Goal: Information Seeking & Learning: Learn about a topic

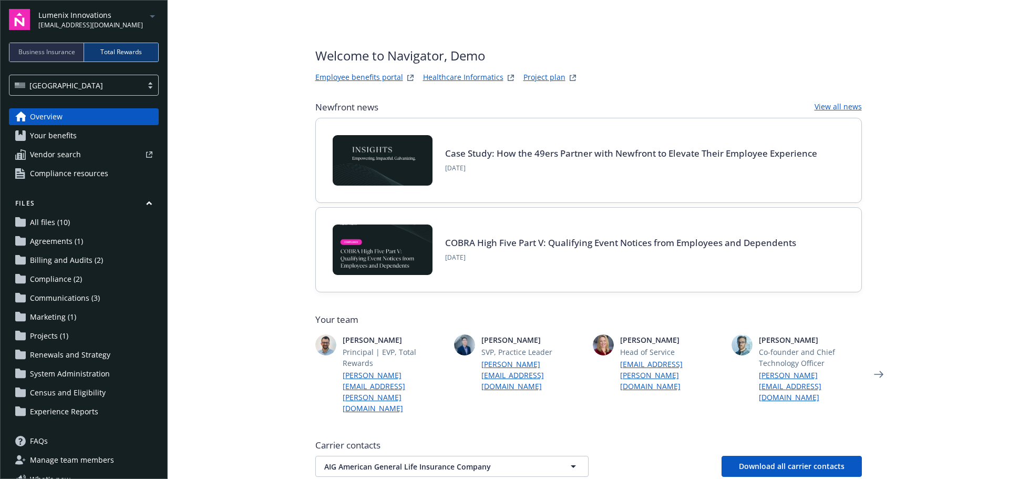
click at [66, 133] on span "Your benefits" at bounding box center [53, 135] width 47 height 17
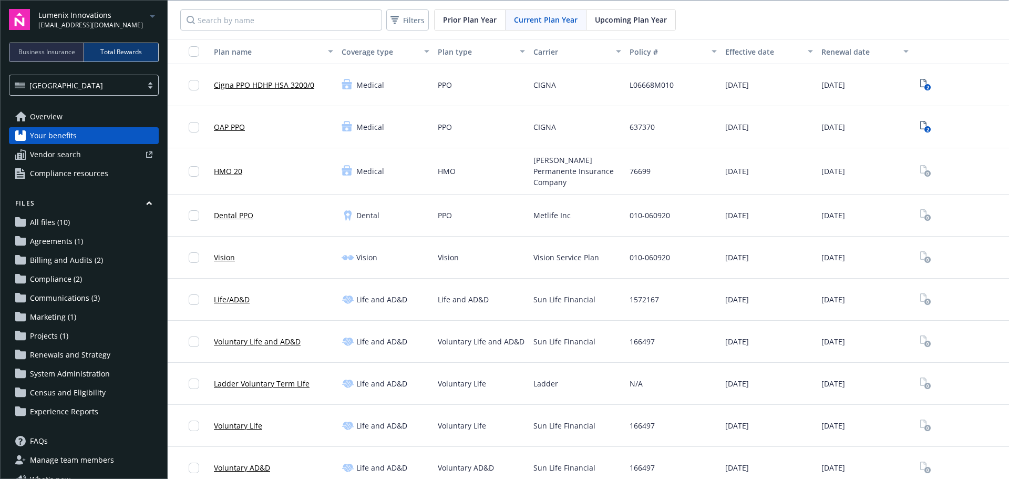
click at [71, 169] on span "Compliance resources" at bounding box center [69, 173] width 78 height 17
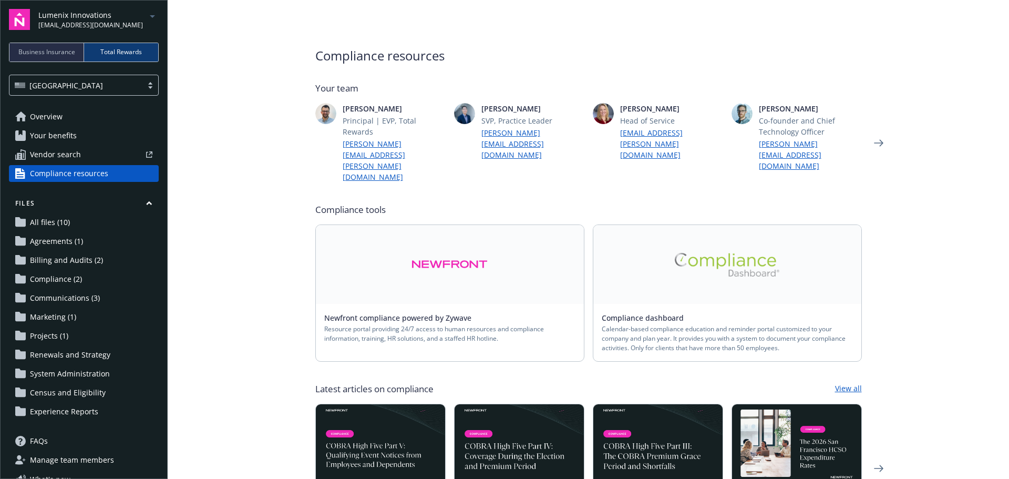
click at [58, 113] on span "Overview" at bounding box center [46, 116] width 33 height 17
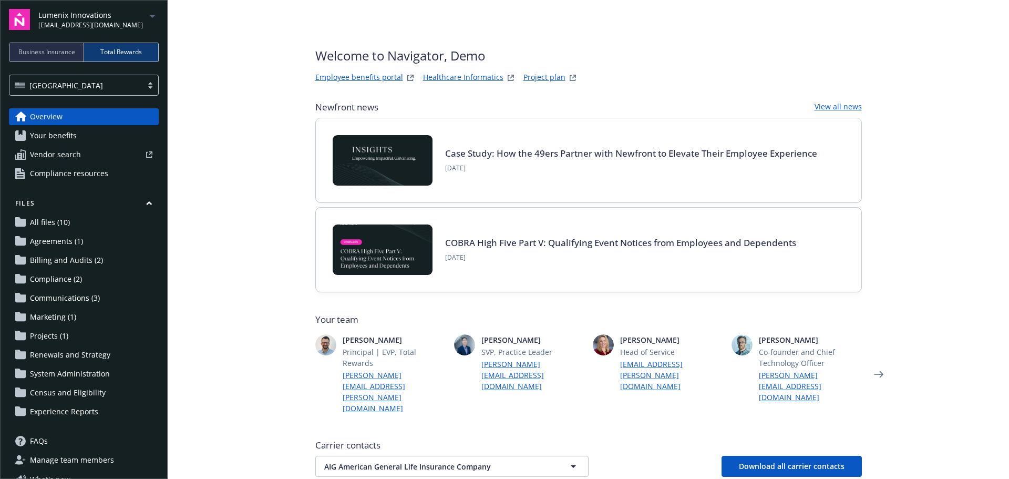
click at [367, 77] on link "Employee benefits portal" at bounding box center [359, 77] width 88 height 13
click at [282, 75] on main "Welcome to Navigator , Demo Employee benefits portal Healthcare Informatics Pro…" at bounding box center [588, 239] width 841 height 479
click at [64, 137] on span "Your benefits" at bounding box center [53, 135] width 47 height 17
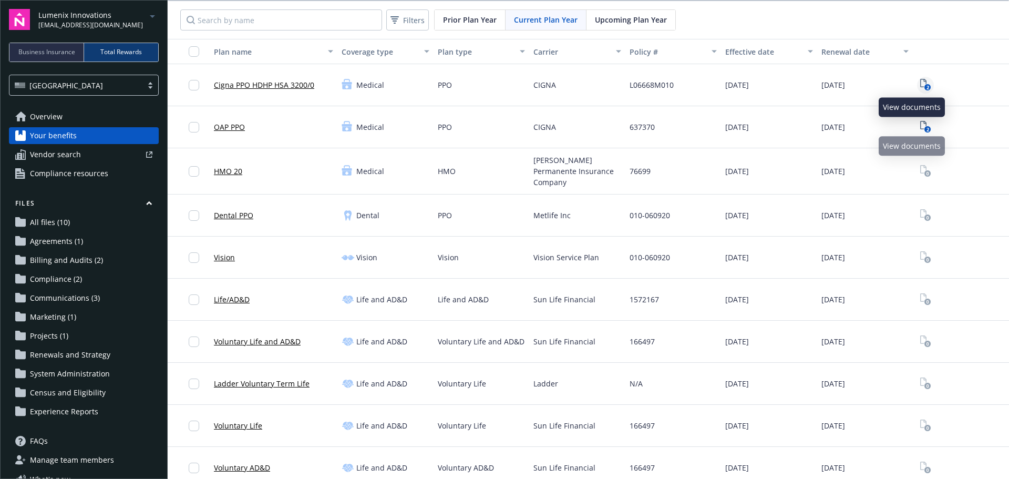
click at [920, 81] on icon "View Plan Documents" at bounding box center [923, 83] width 6 height 8
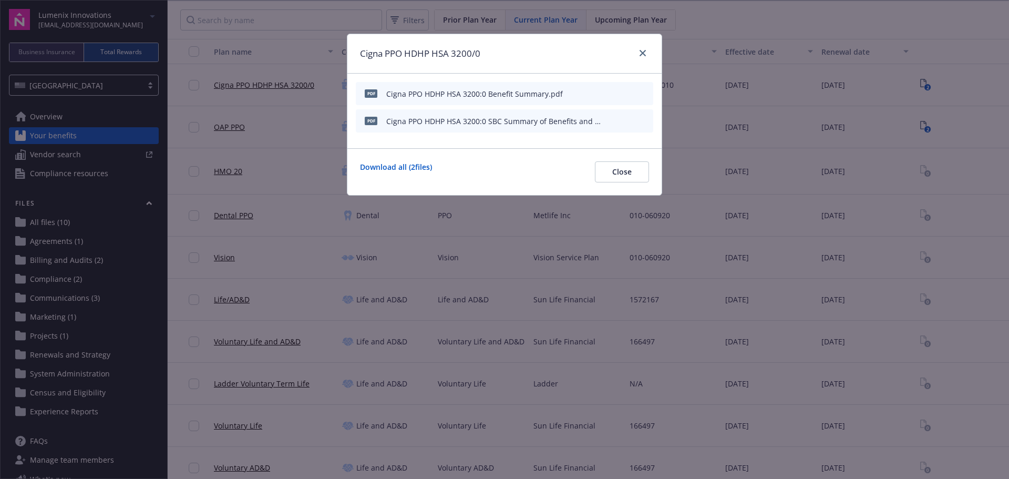
click at [501, 97] on div "Cigna PPO HDHP HSA 3200:0 Benefit Summary.pdf" at bounding box center [474, 93] width 177 height 11
click at [639, 90] on icon "preview file" at bounding box center [642, 92] width 9 height 7
click at [639, 54] on icon "close" at bounding box center [642, 53] width 6 height 6
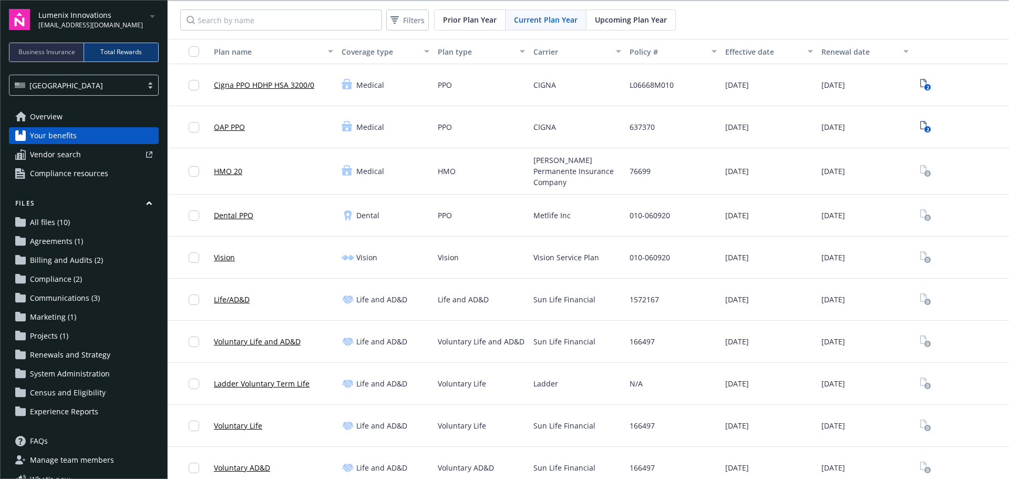
click at [473, 24] on span "Prior Plan Year" at bounding box center [470, 19] width 54 height 11
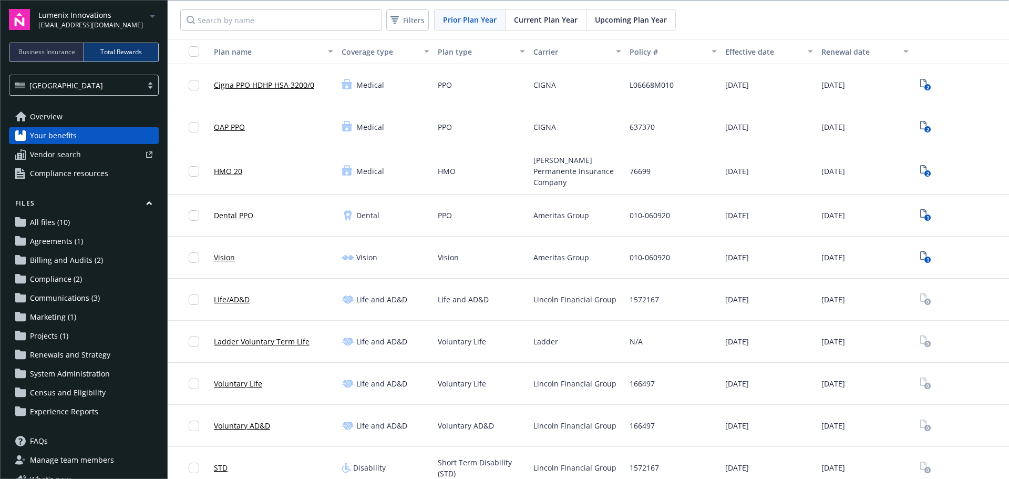
click at [614, 19] on span "Upcoming Plan Year" at bounding box center [631, 19] width 72 height 11
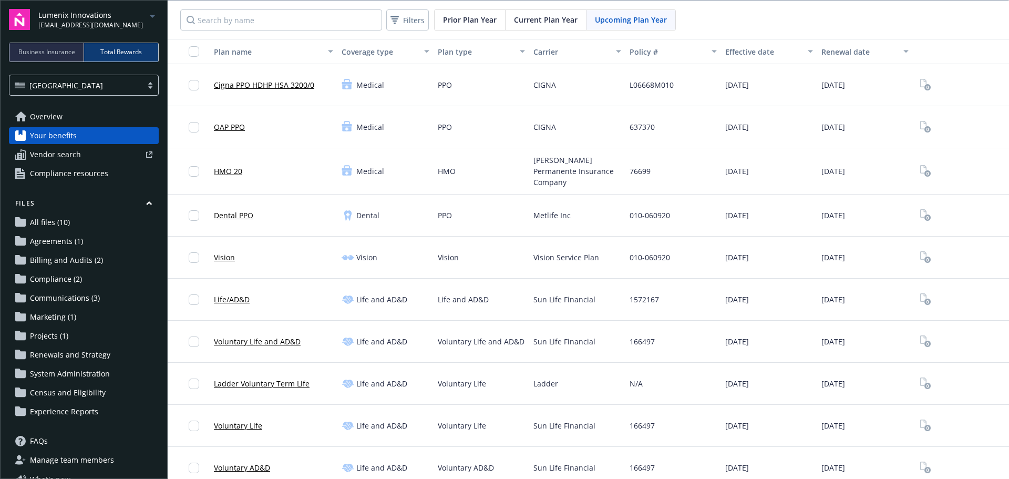
click at [62, 170] on span "Compliance resources" at bounding box center [69, 173] width 78 height 17
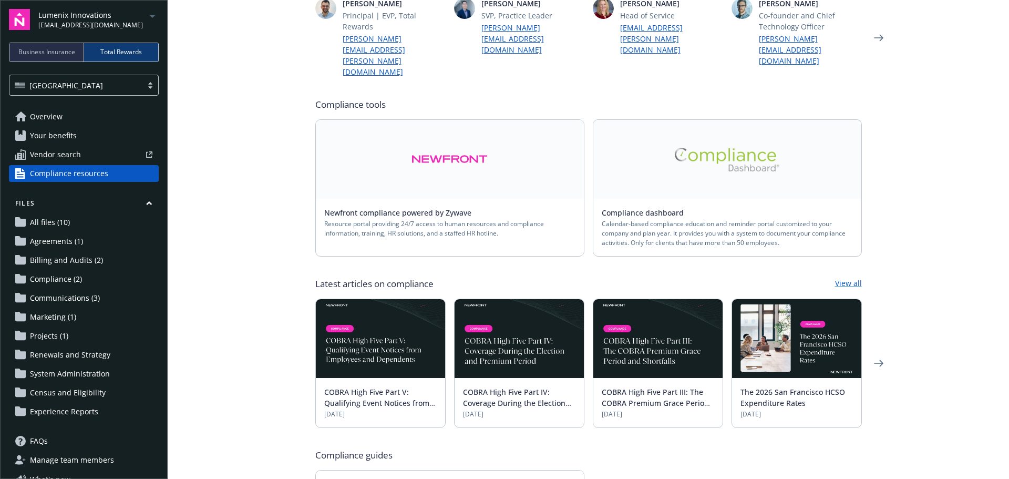
scroll to position [158, 0]
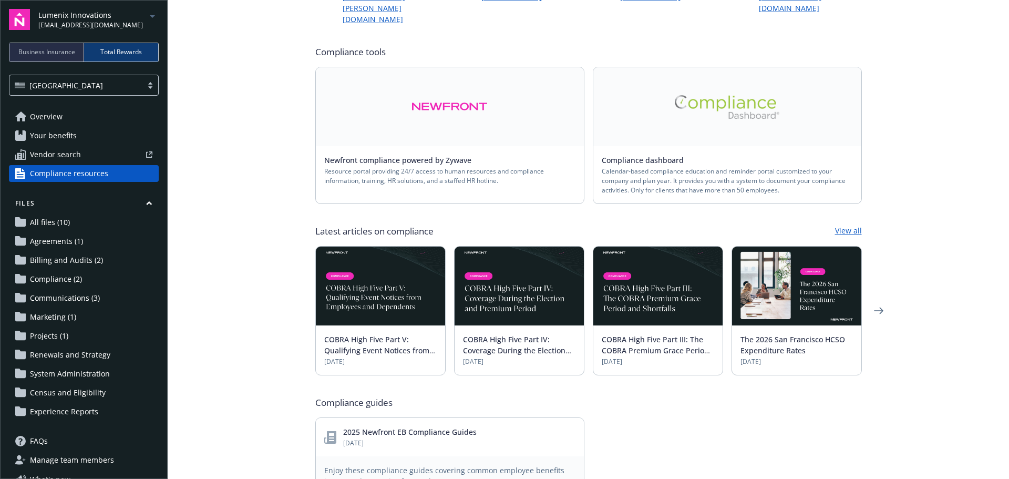
click at [54, 156] on span "Vendor search" at bounding box center [55, 154] width 51 height 17
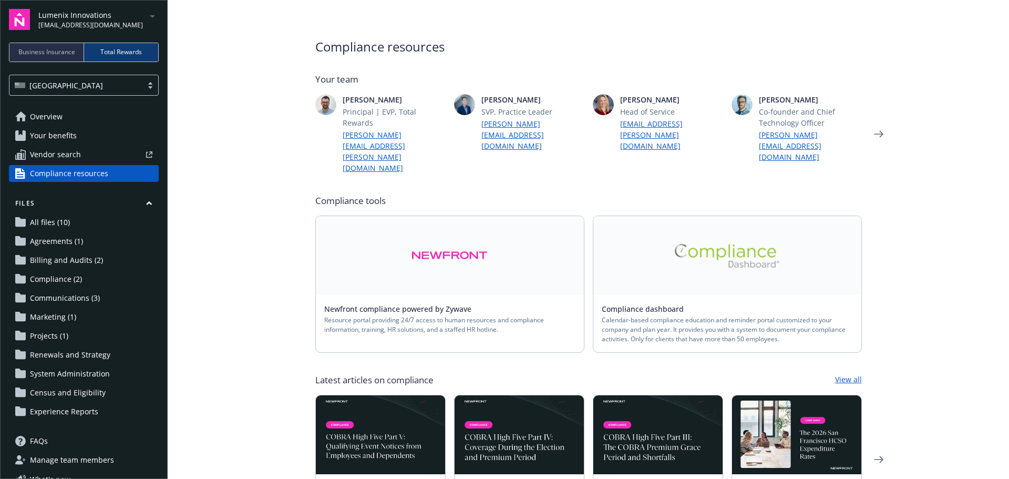
scroll to position [0, 0]
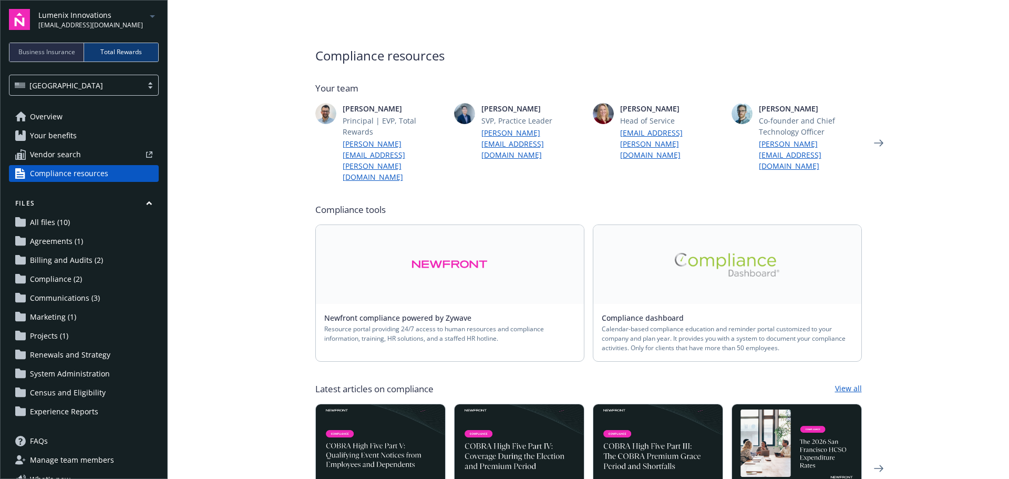
click at [49, 119] on span "Overview" at bounding box center [46, 116] width 33 height 17
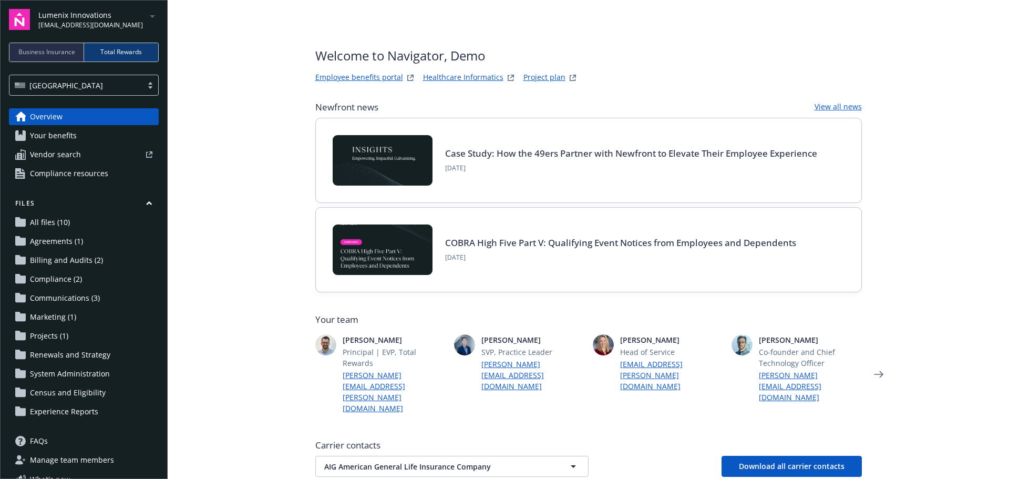
click at [350, 77] on link "Employee benefits portal" at bounding box center [359, 77] width 88 height 13
click at [63, 51] on span "Business Insurance" at bounding box center [46, 51] width 57 height 9
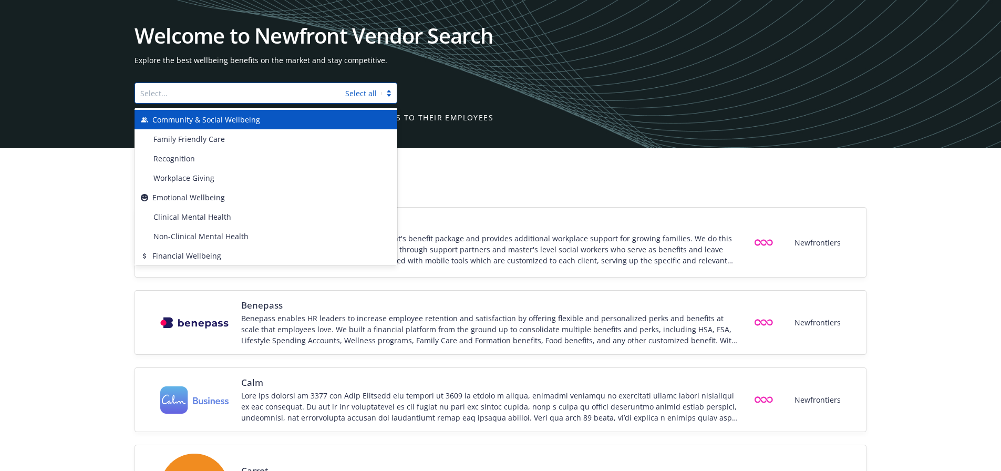
click at [349, 93] on div "Select... Select all" at bounding box center [266, 92] width 263 height 21
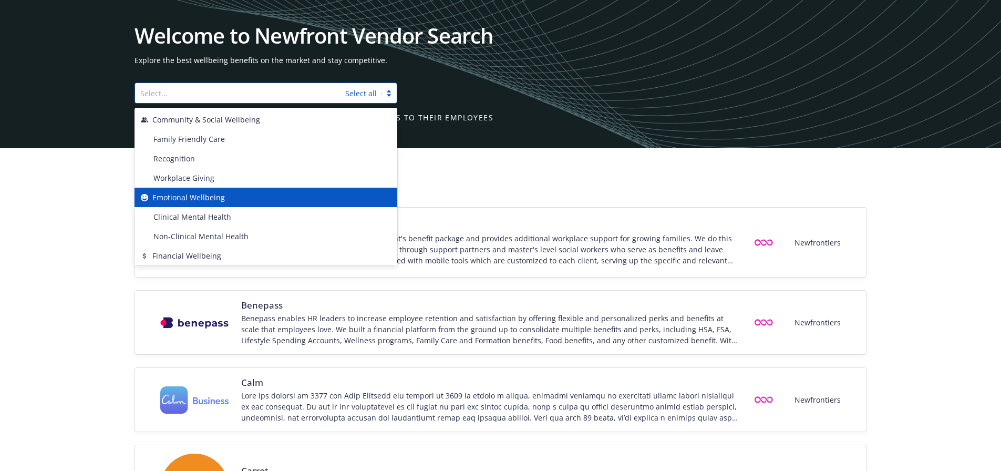
click at [293, 199] on div "Emotional Wellbeing" at bounding box center [266, 197] width 250 height 11
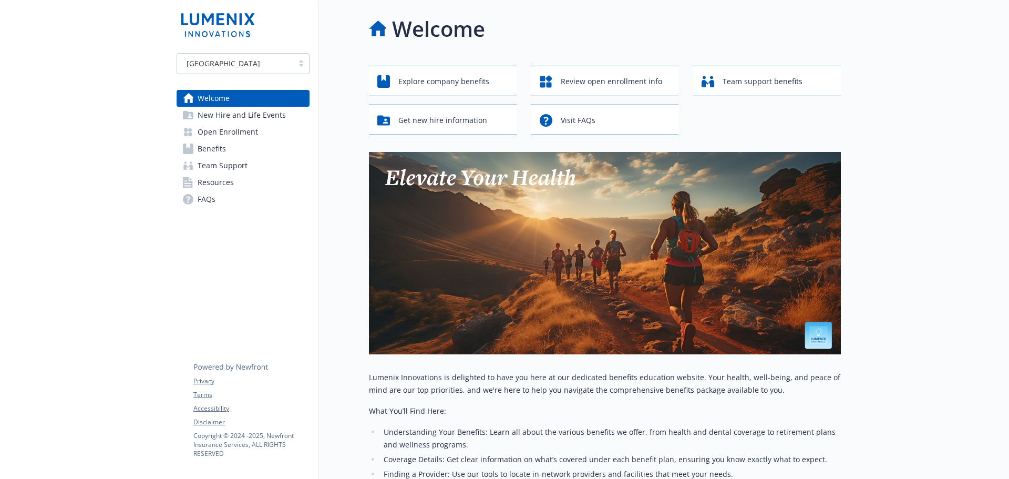
click at [251, 114] on span "New Hire and Life Events" at bounding box center [242, 115] width 88 height 17
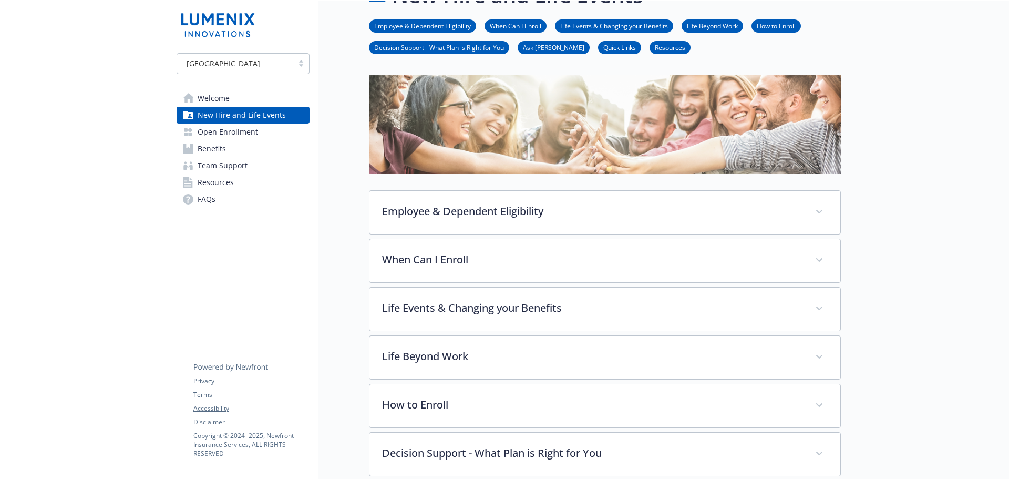
scroll to position [53, 0]
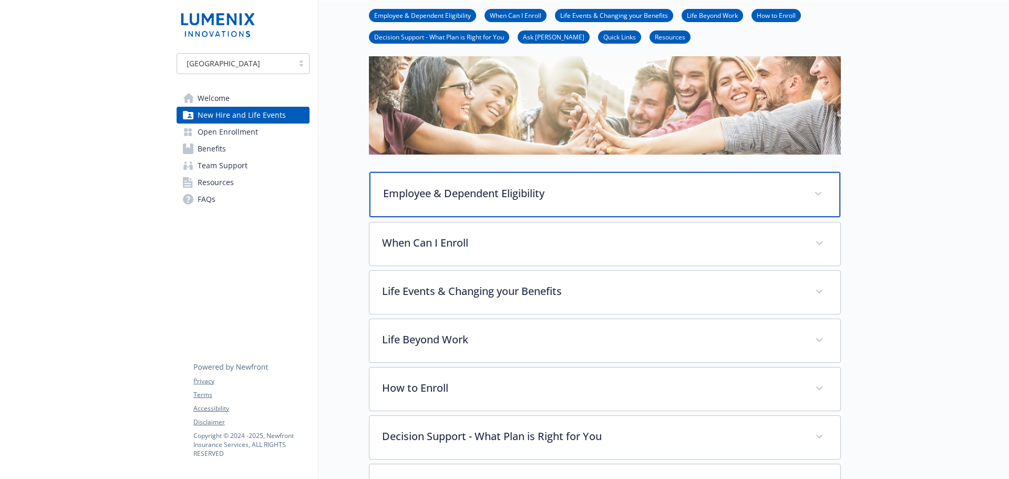
click at [819, 195] on span at bounding box center [818, 193] width 17 height 17
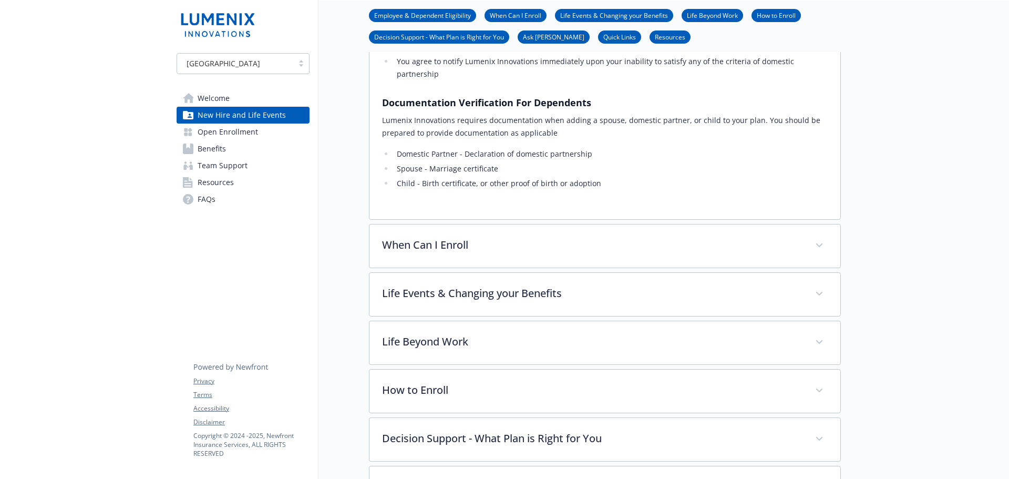
scroll to position [946, 0]
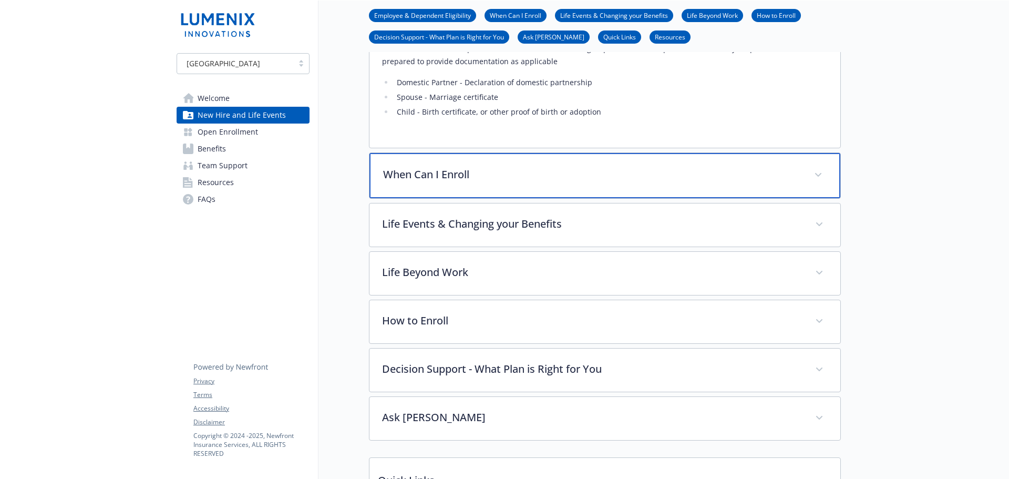
click at [817, 173] on icon at bounding box center [818, 175] width 6 height 4
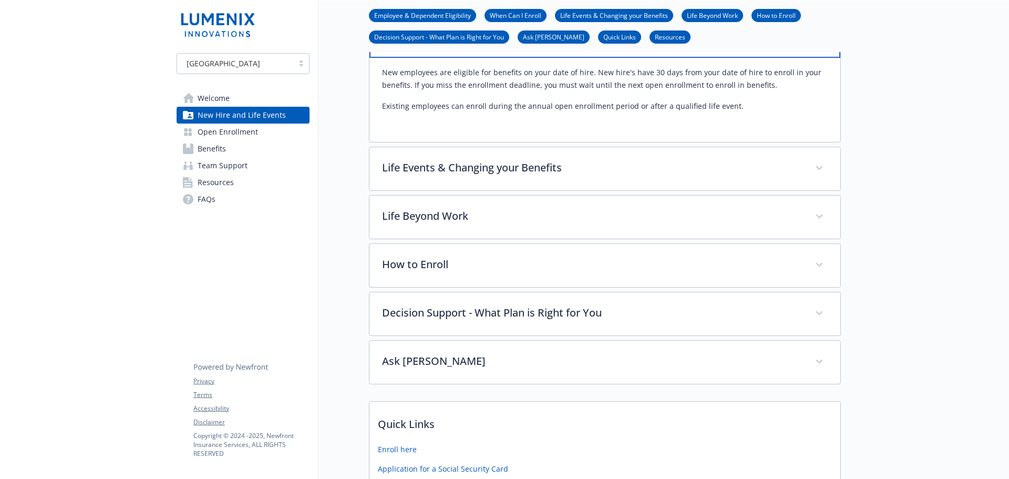
scroll to position [1103, 0]
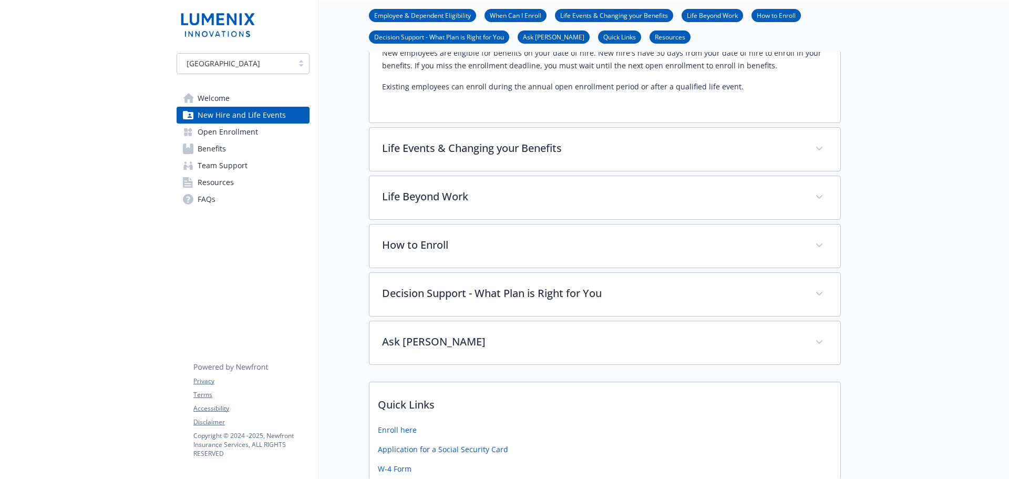
click at [241, 131] on span "Open Enrollment" at bounding box center [228, 131] width 60 height 17
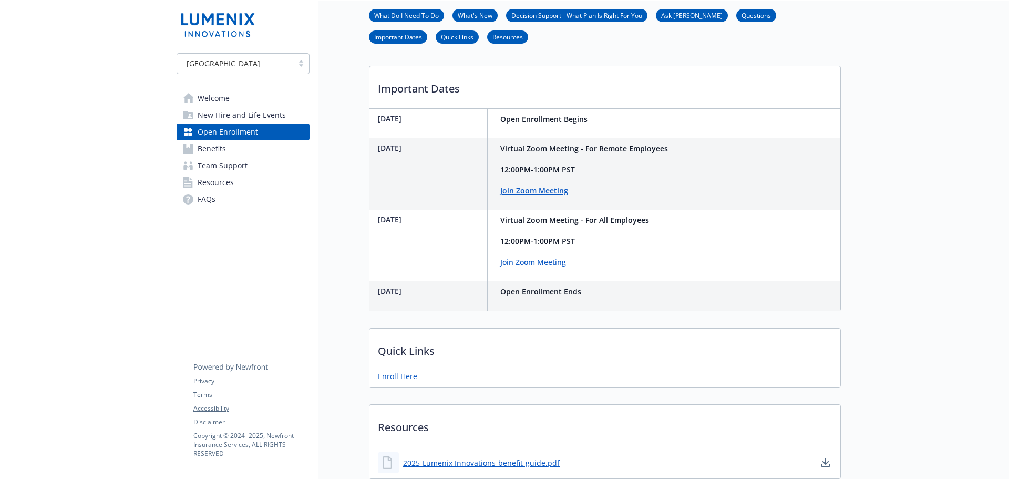
scroll to position [558, 0]
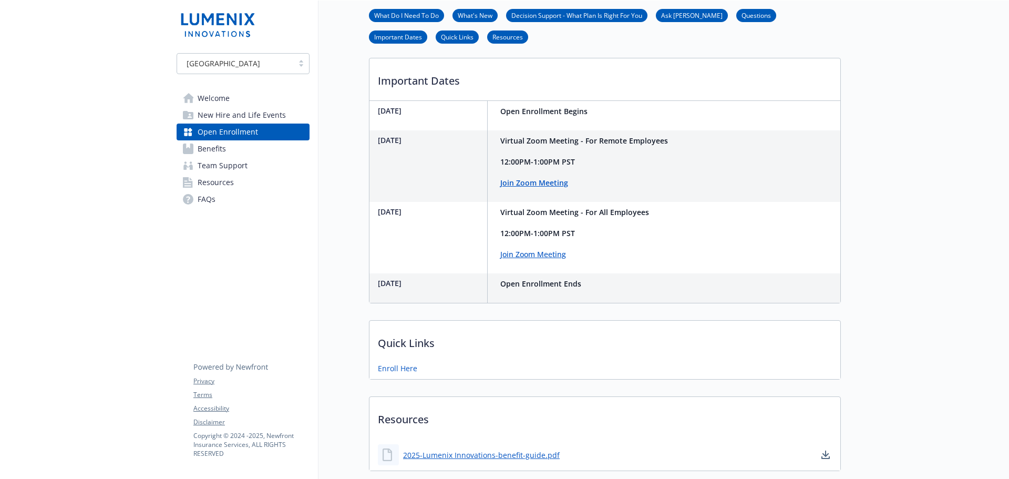
click at [216, 149] on span "Benefits" at bounding box center [212, 148] width 28 height 17
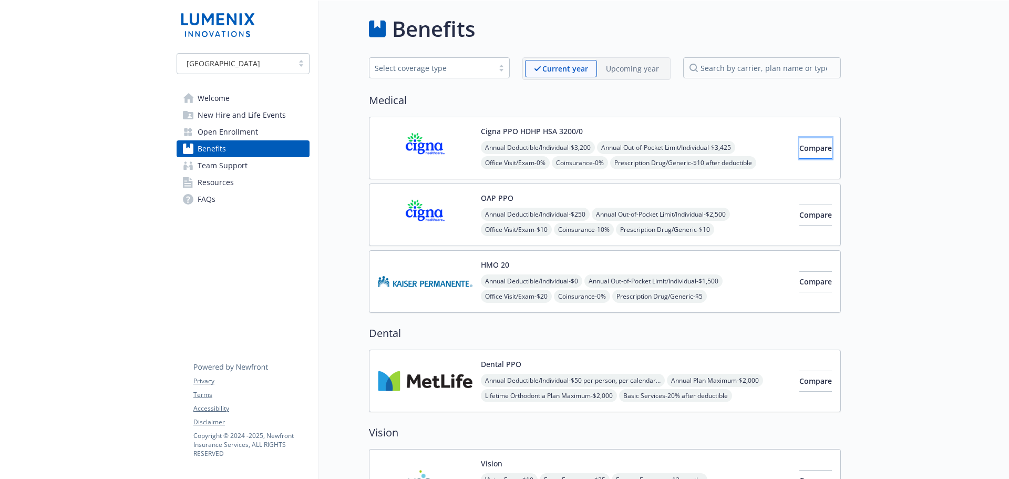
click at [807, 150] on span "Compare" at bounding box center [815, 148] width 33 height 10
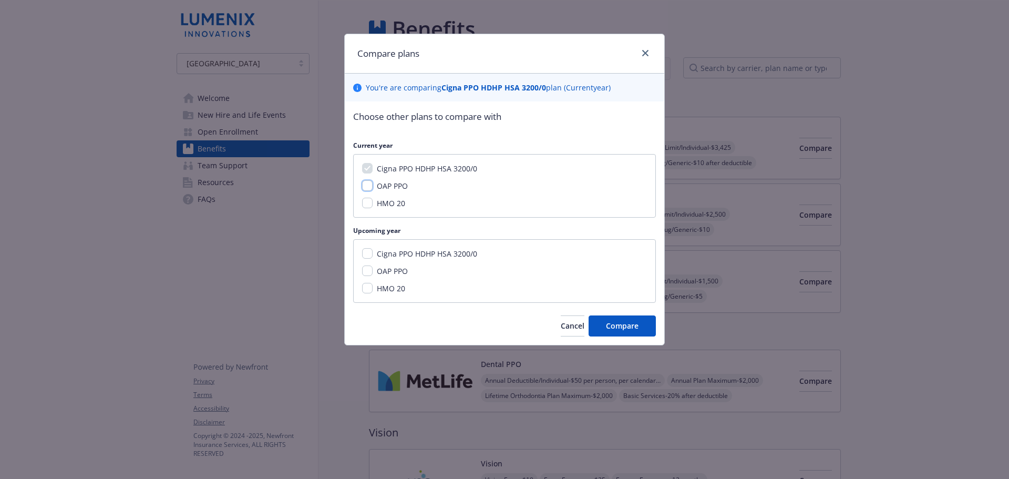
click at [365, 187] on input "OAP PPO" at bounding box center [367, 185] width 11 height 11
checkbox input "true"
click at [615, 326] on span "Compare" at bounding box center [622, 326] width 33 height 10
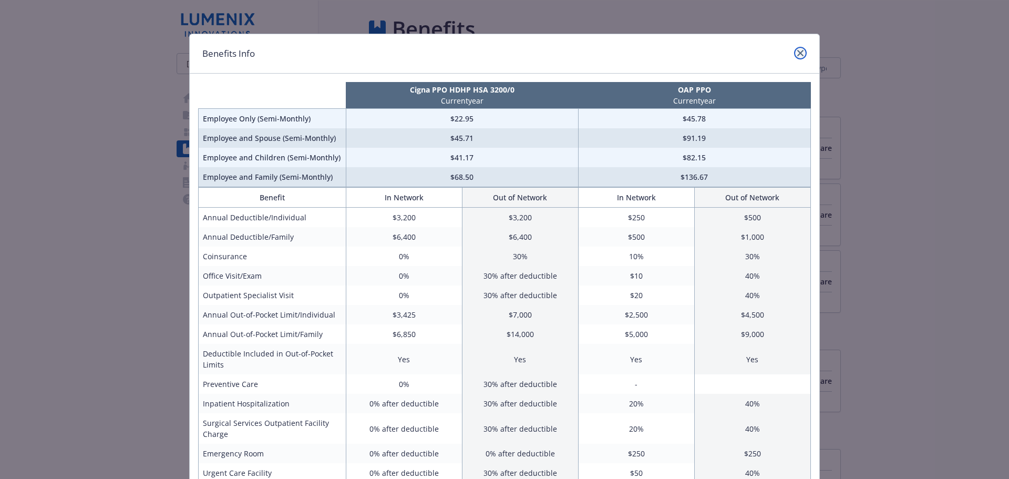
click at [797, 51] on icon "close" at bounding box center [800, 53] width 6 height 6
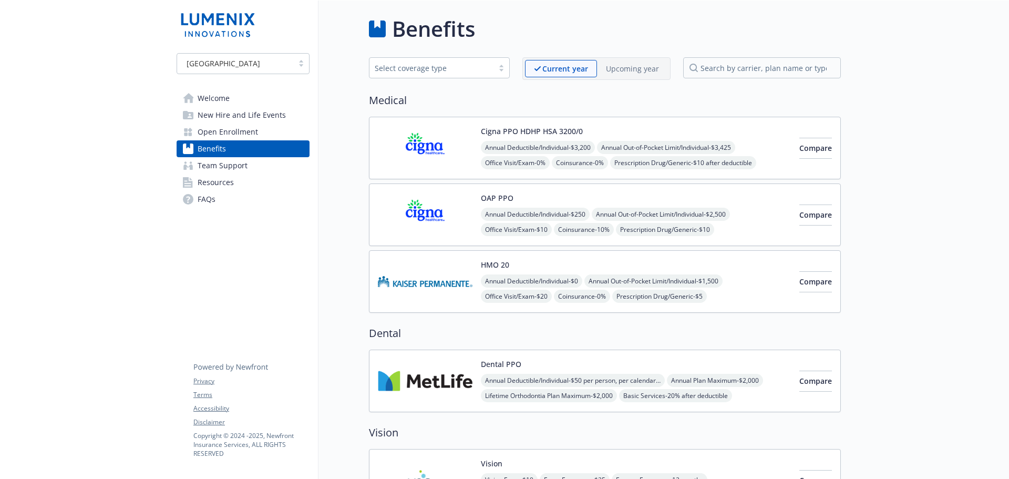
click at [213, 96] on span "Welcome" at bounding box center [214, 98] width 32 height 17
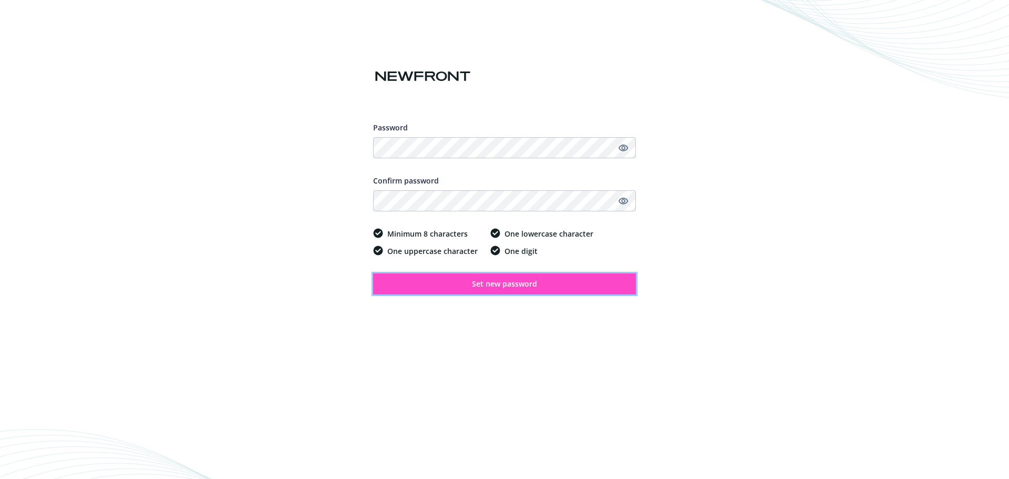
click at [523, 286] on span "Set new password" at bounding box center [504, 283] width 65 height 10
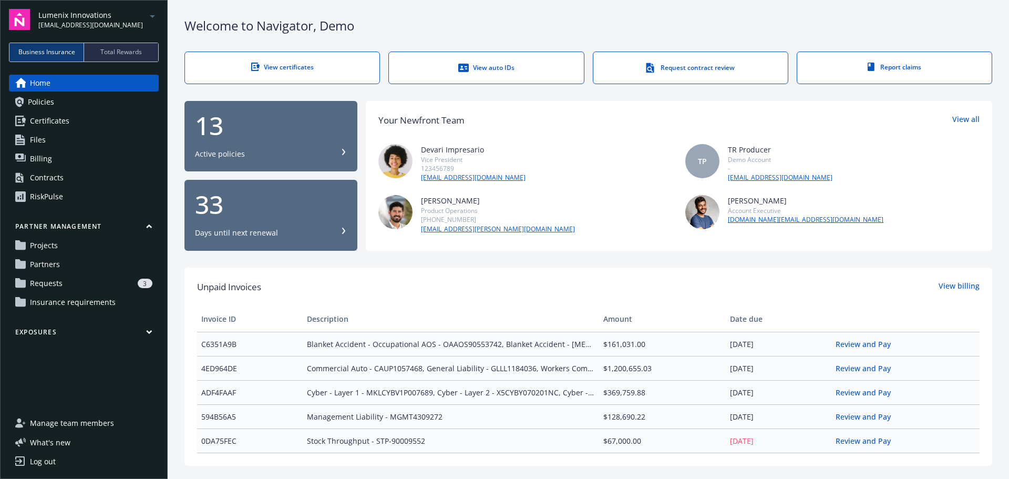
click at [63, 100] on link "Policies" at bounding box center [84, 102] width 150 height 17
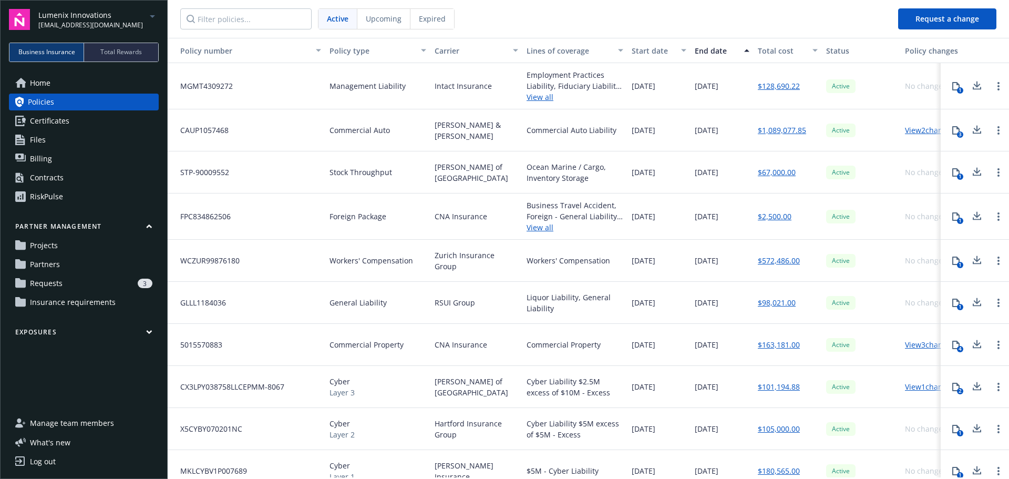
click at [49, 159] on span "Billing" at bounding box center [41, 158] width 22 height 17
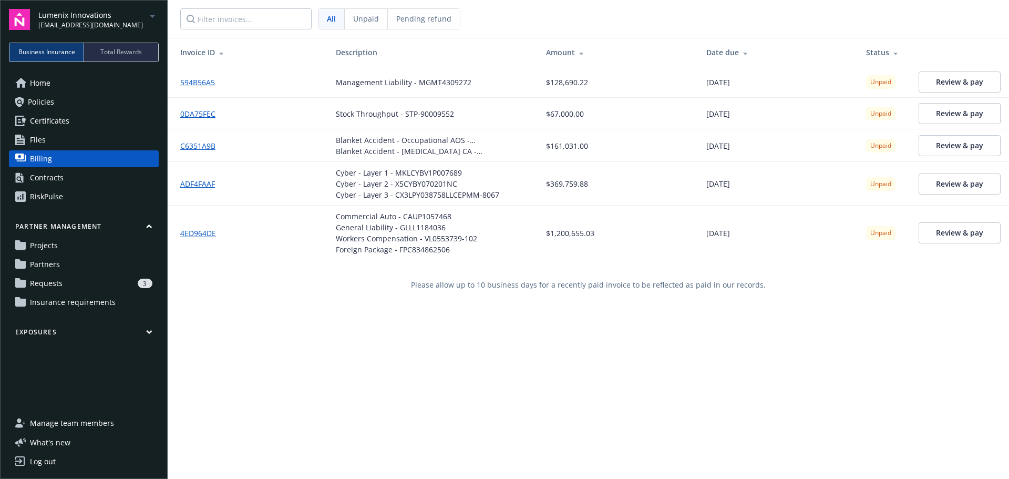
click at [60, 123] on span "Certificates" at bounding box center [49, 120] width 39 height 17
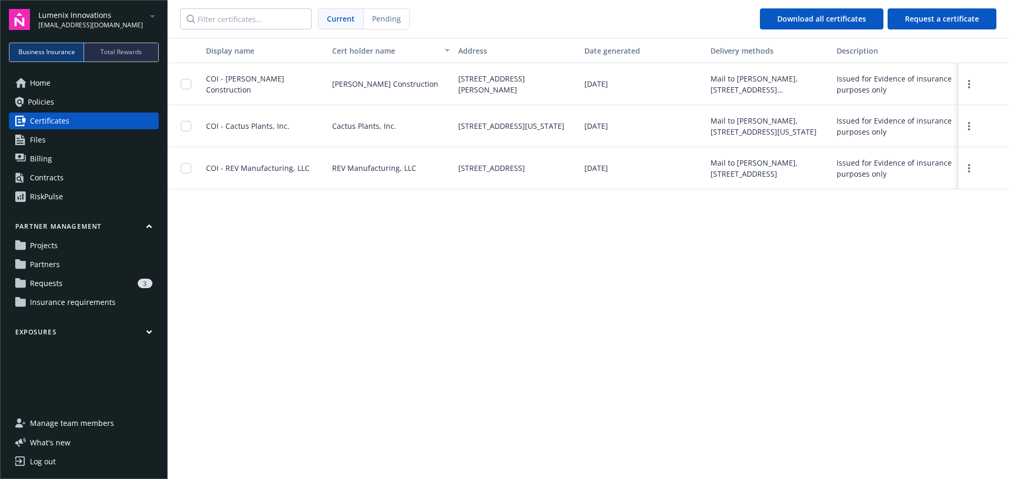
click at [49, 201] on div "RiskPulse" at bounding box center [46, 196] width 33 height 17
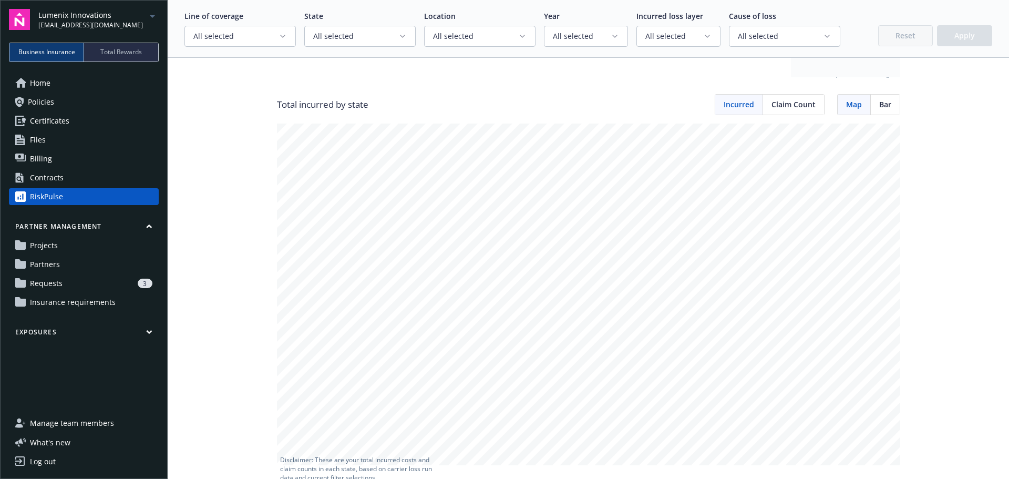
scroll to position [208, 0]
